Goal: Information Seeking & Learning: Understand process/instructions

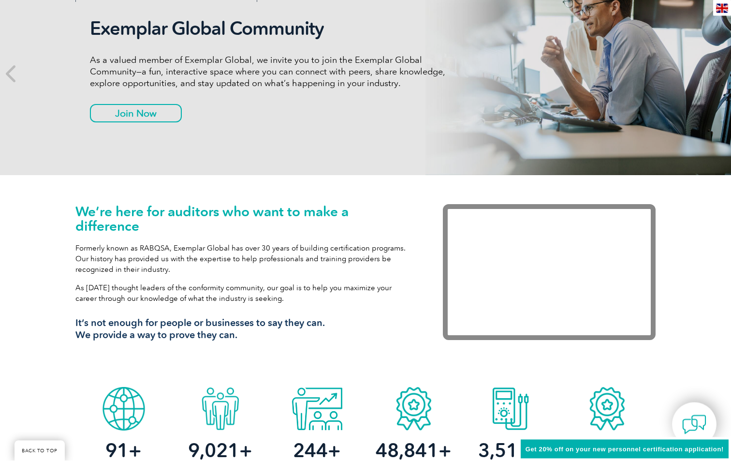
scroll to position [50, 0]
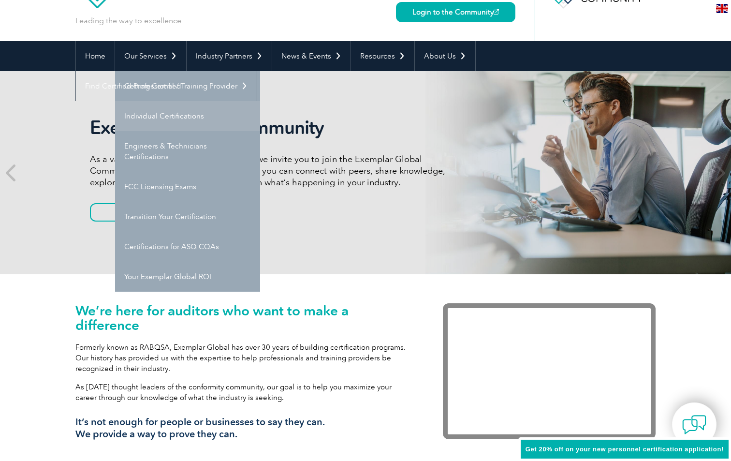
click at [168, 122] on link "Individual Certifications" at bounding box center [187, 116] width 145 height 30
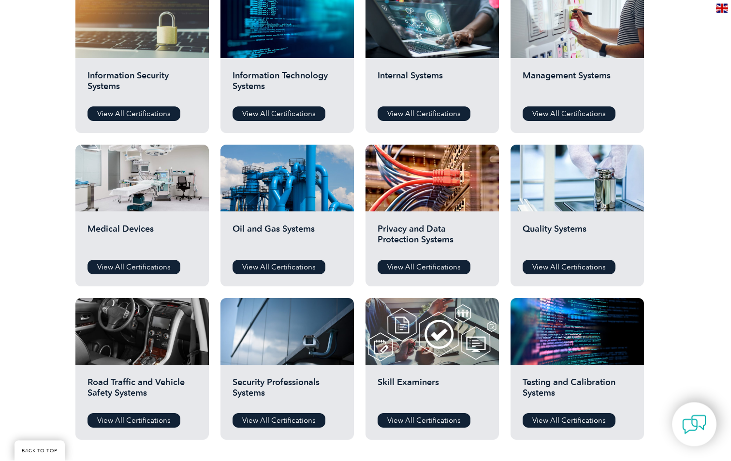
scroll to position [529, 0]
click at [559, 270] on link "View All Certifications" at bounding box center [569, 267] width 93 height 15
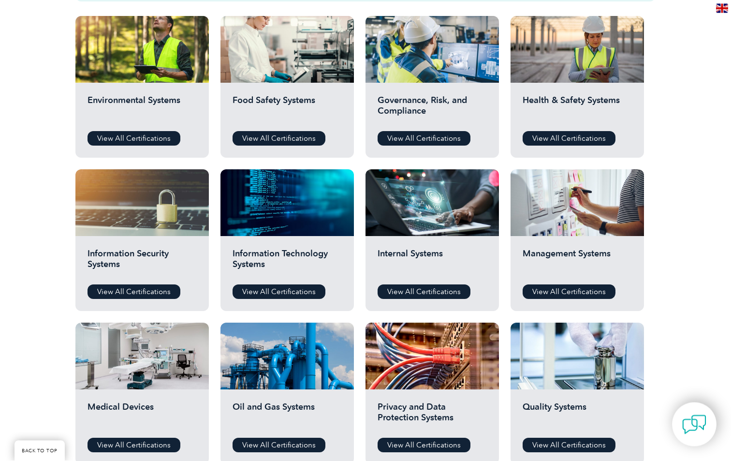
scroll to position [348, 0]
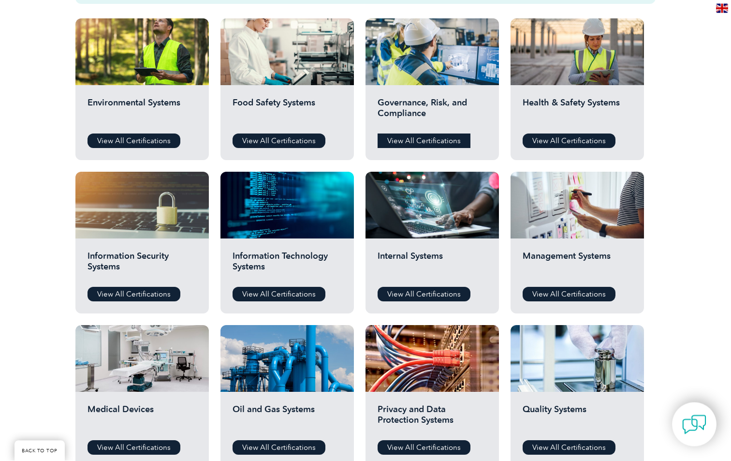
click at [438, 137] on link "View All Certifications" at bounding box center [424, 141] width 93 height 15
click at [134, 141] on link "View All Certifications" at bounding box center [134, 140] width 93 height 15
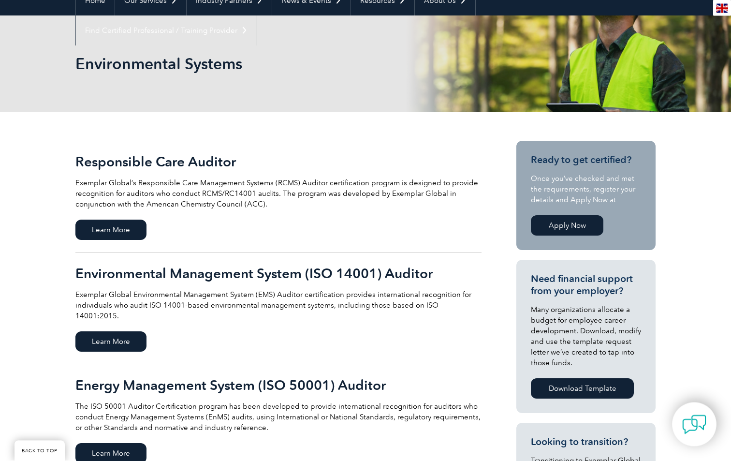
scroll to position [105, 0]
click at [133, 331] on span "Learn More" at bounding box center [110, 341] width 71 height 20
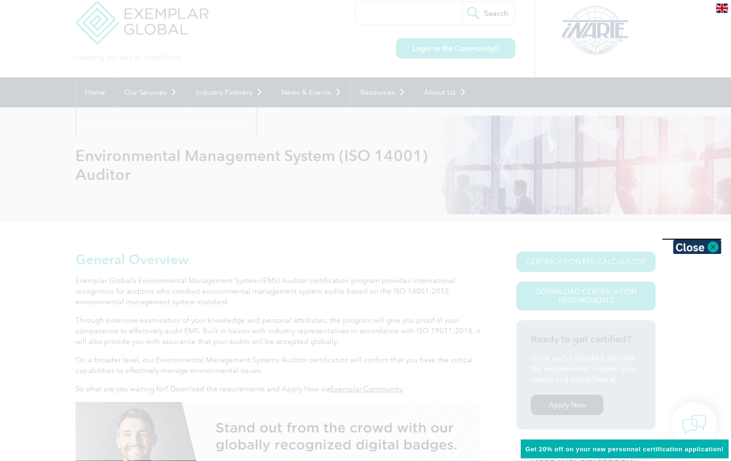
scroll to position [14, 0]
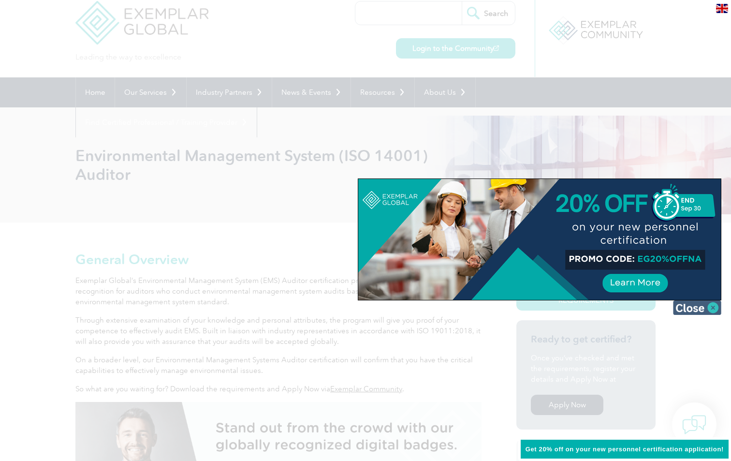
click at [713, 306] on img at bounding box center [697, 307] width 48 height 15
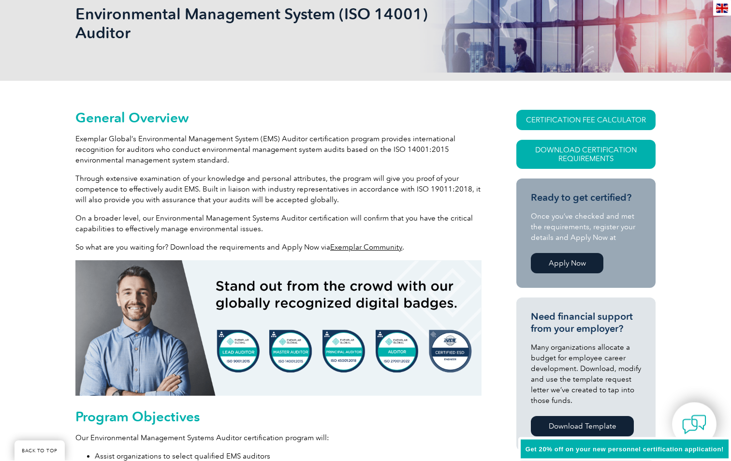
scroll to position [274, 0]
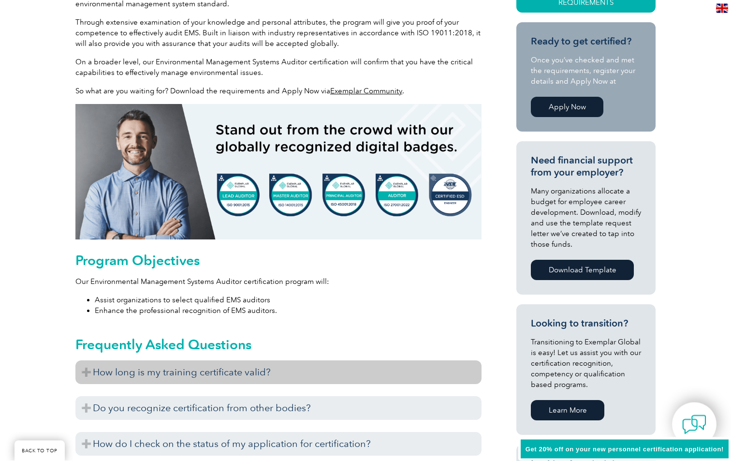
click at [209, 382] on h3 "How long is my training certificate valid?" at bounding box center [278, 373] width 406 height 24
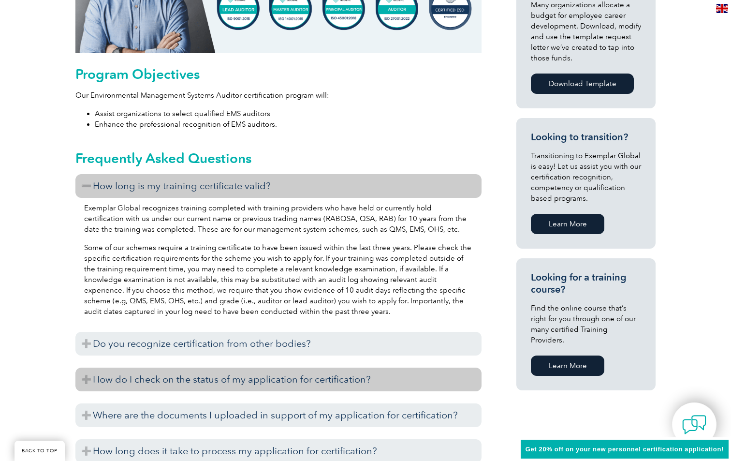
scroll to position [524, 0]
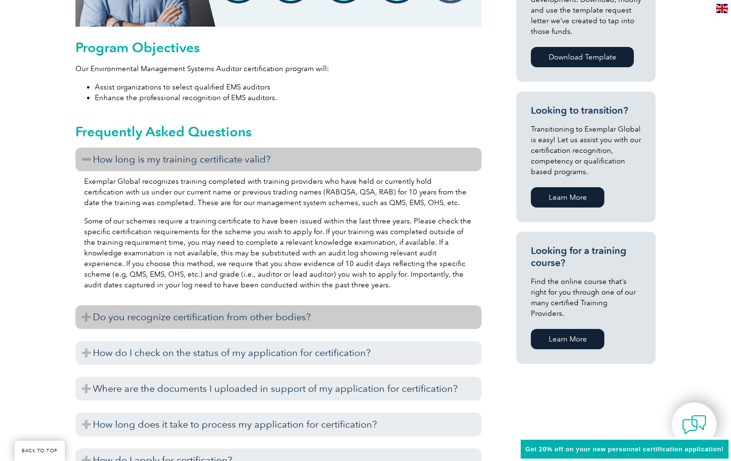
click at [161, 317] on h3 "Do you recognize certification from other bodies?" at bounding box center [278, 317] width 406 height 24
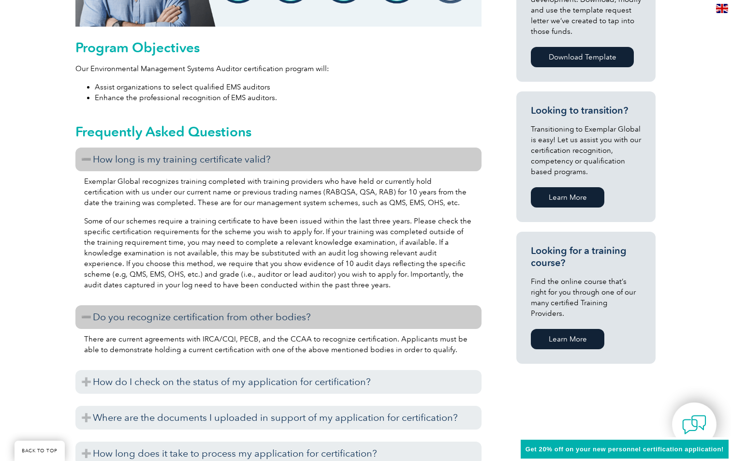
click at [161, 317] on h3 "Do you recognize certification from other bodies?" at bounding box center [278, 317] width 406 height 24
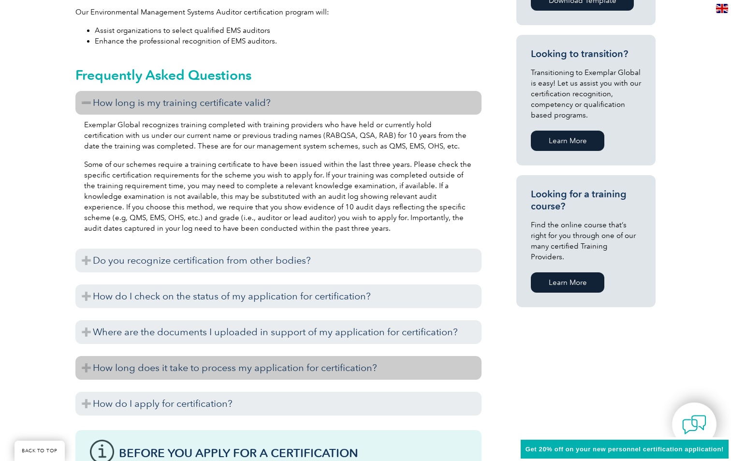
scroll to position [622, 0]
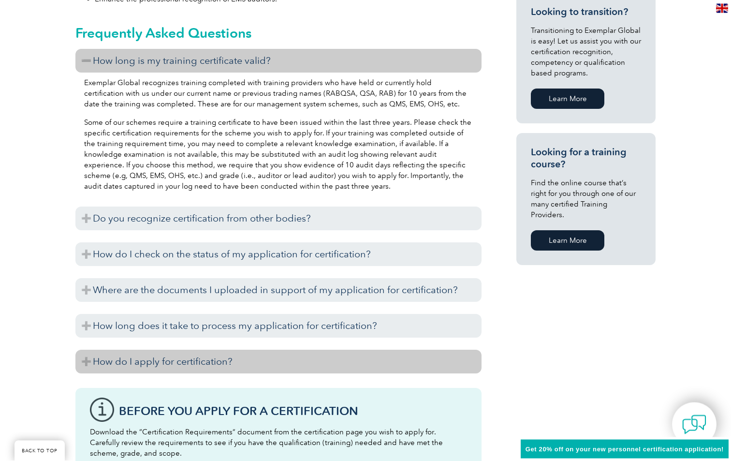
click at [138, 368] on h3 "How do I apply for certification?" at bounding box center [278, 362] width 406 height 24
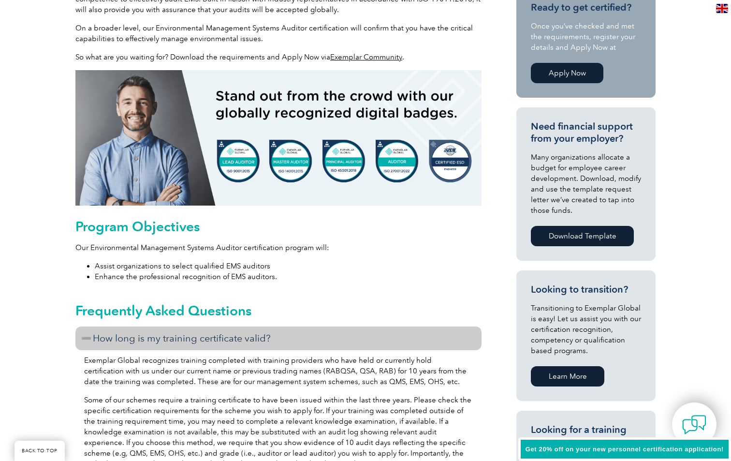
scroll to position [192, 0]
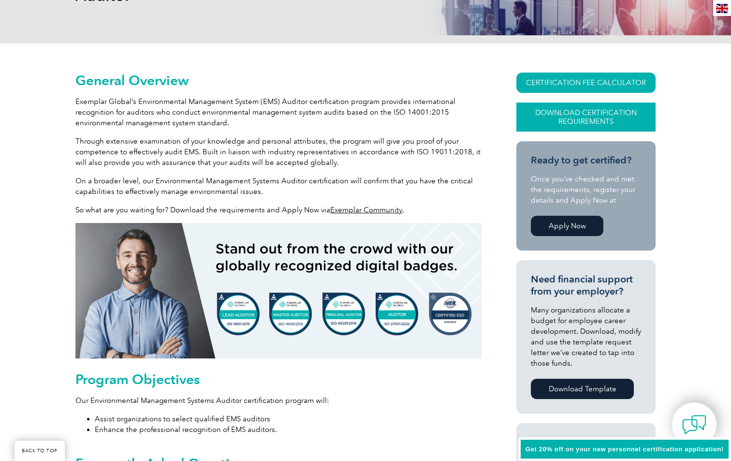
click at [556, 113] on link "Download Certification Requirements" at bounding box center [585, 117] width 139 height 29
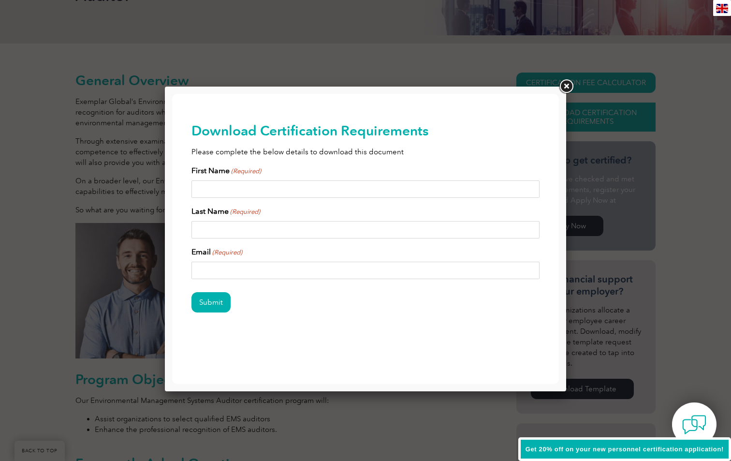
scroll to position [0, 0]
click at [567, 88] on link at bounding box center [566, 86] width 17 height 17
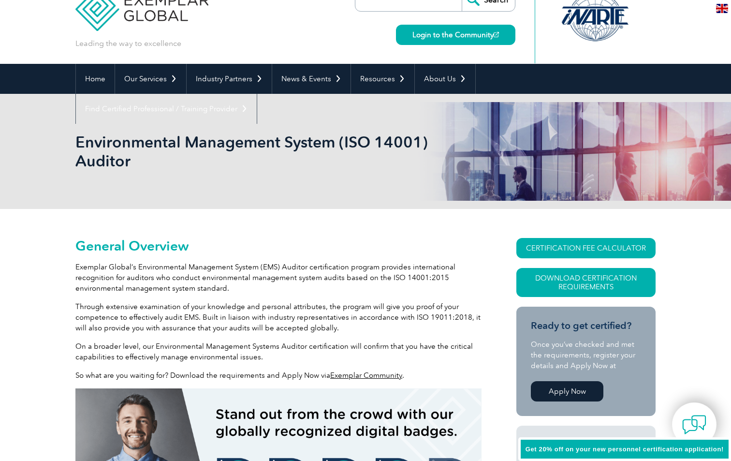
scroll to position [30, 0]
